Goal: Transaction & Acquisition: Download file/media

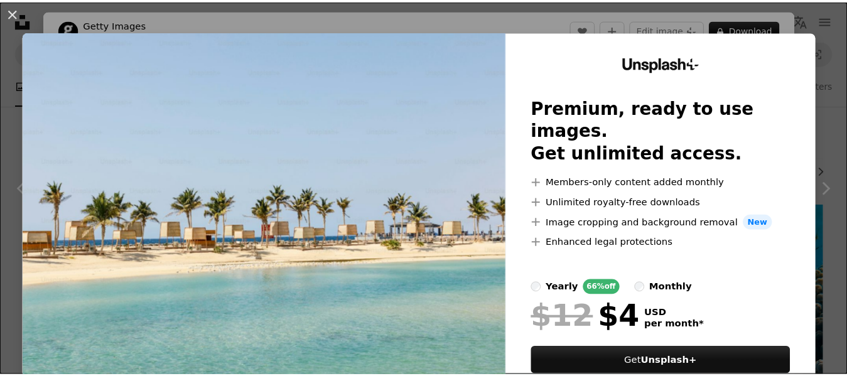
scroll to position [1318, 0]
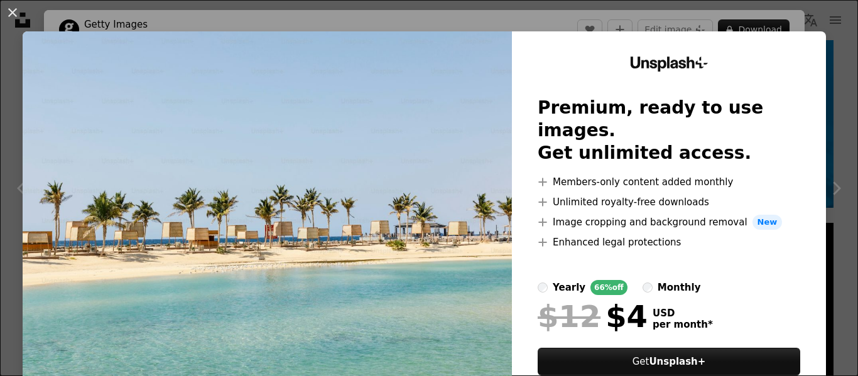
click at [355, 216] on img at bounding box center [267, 230] width 489 height 399
click at [9, 13] on button "An X shape" at bounding box center [12, 12] width 15 height 15
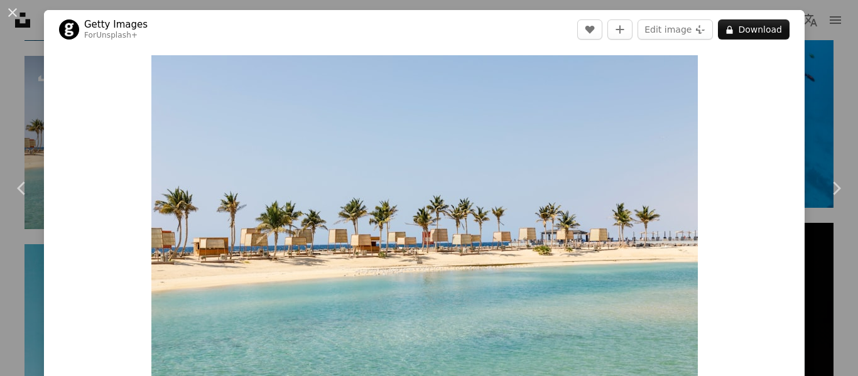
drag, startPoint x: 846, startPoint y: 95, endPoint x: 842, endPoint y: 102, distance: 7.7
click at [844, 97] on div "An X shape Chevron left Chevron right Getty Images For Unsplash+ A heart A plus…" at bounding box center [429, 188] width 858 height 376
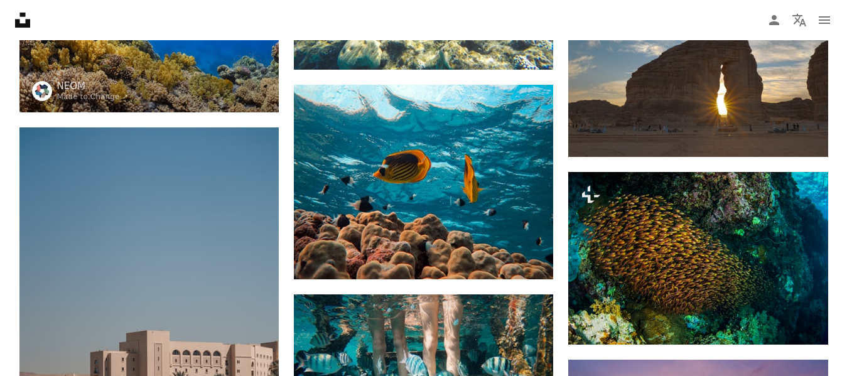
scroll to position [3076, 0]
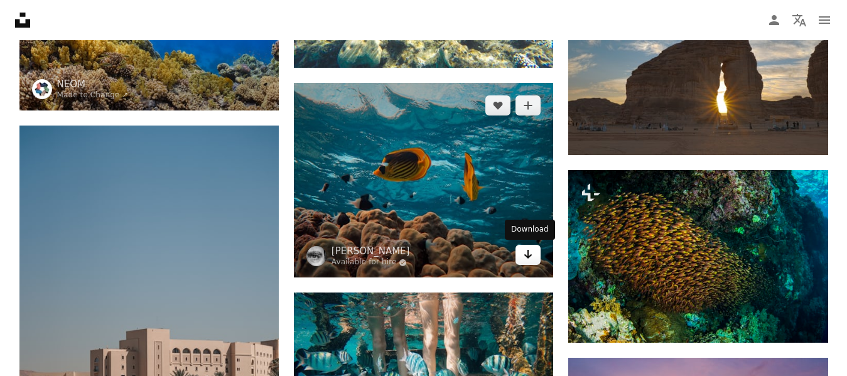
click at [536, 254] on link "Arrow pointing down" at bounding box center [527, 255] width 25 height 20
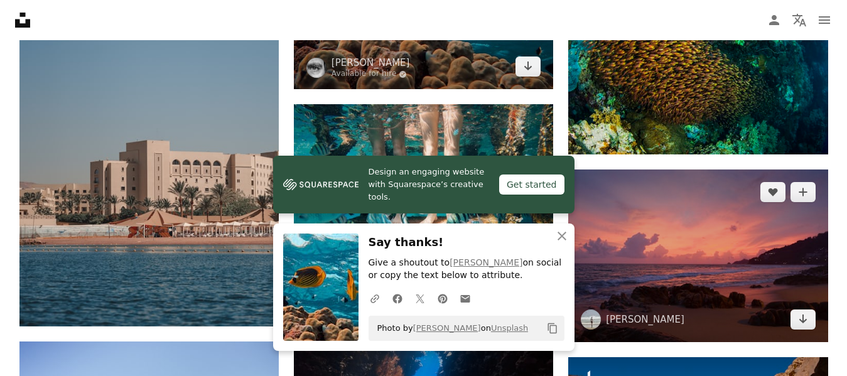
scroll to position [3327, 0]
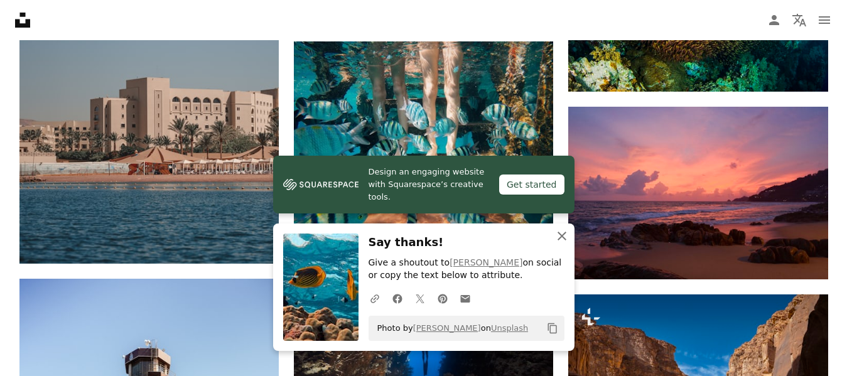
click at [559, 235] on icon "An X shape" at bounding box center [561, 236] width 15 height 15
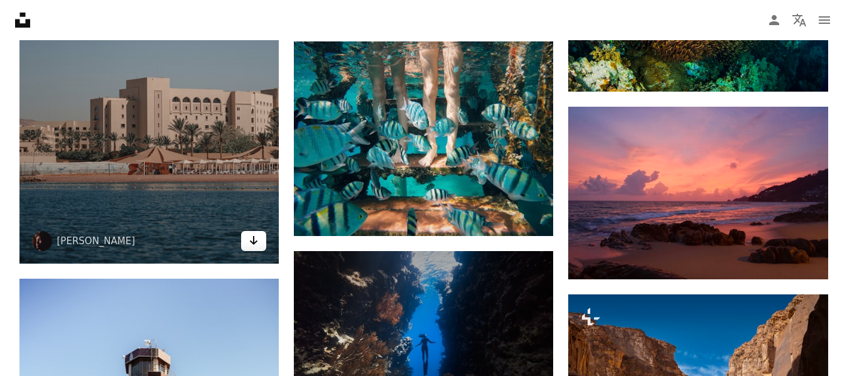
click at [255, 248] on icon "Arrow pointing down" at bounding box center [254, 240] width 10 height 15
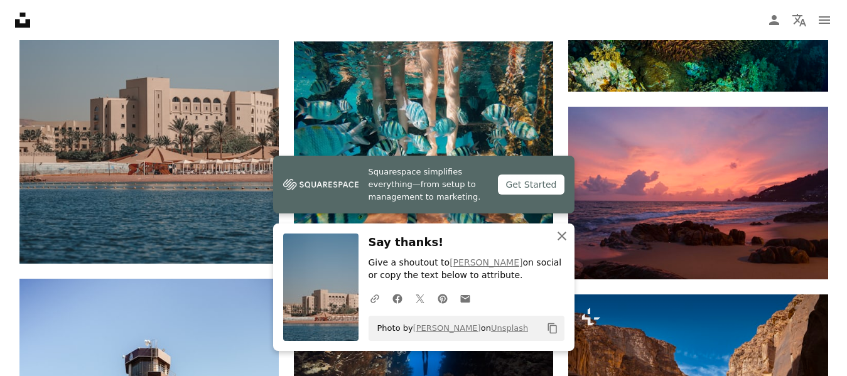
click at [555, 241] on icon "An X shape" at bounding box center [561, 236] width 15 height 15
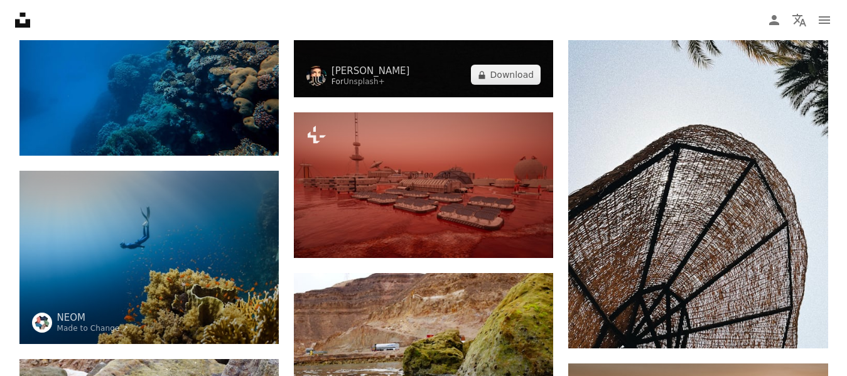
scroll to position [6969, 0]
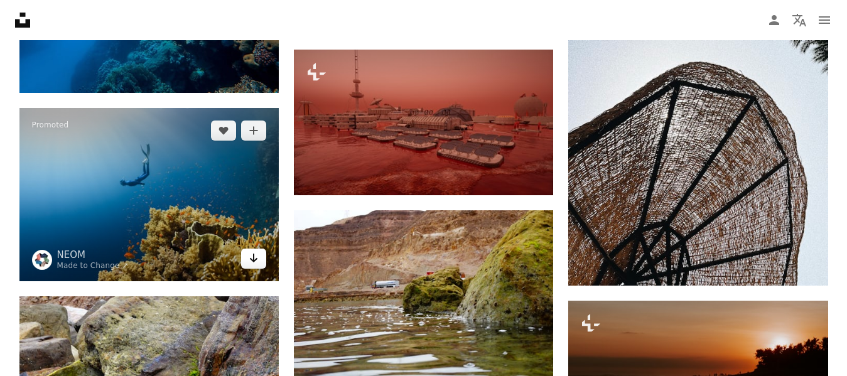
click at [249, 264] on icon "Arrow pointing down" at bounding box center [254, 257] width 10 height 15
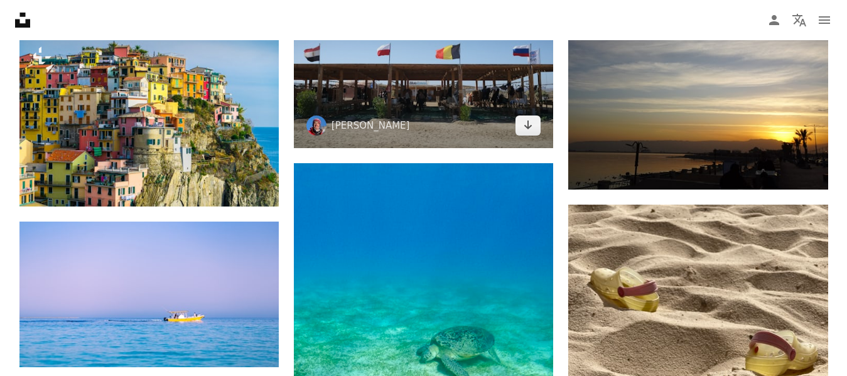
scroll to position [7910, 0]
